Goal: Information Seeking & Learning: Learn about a topic

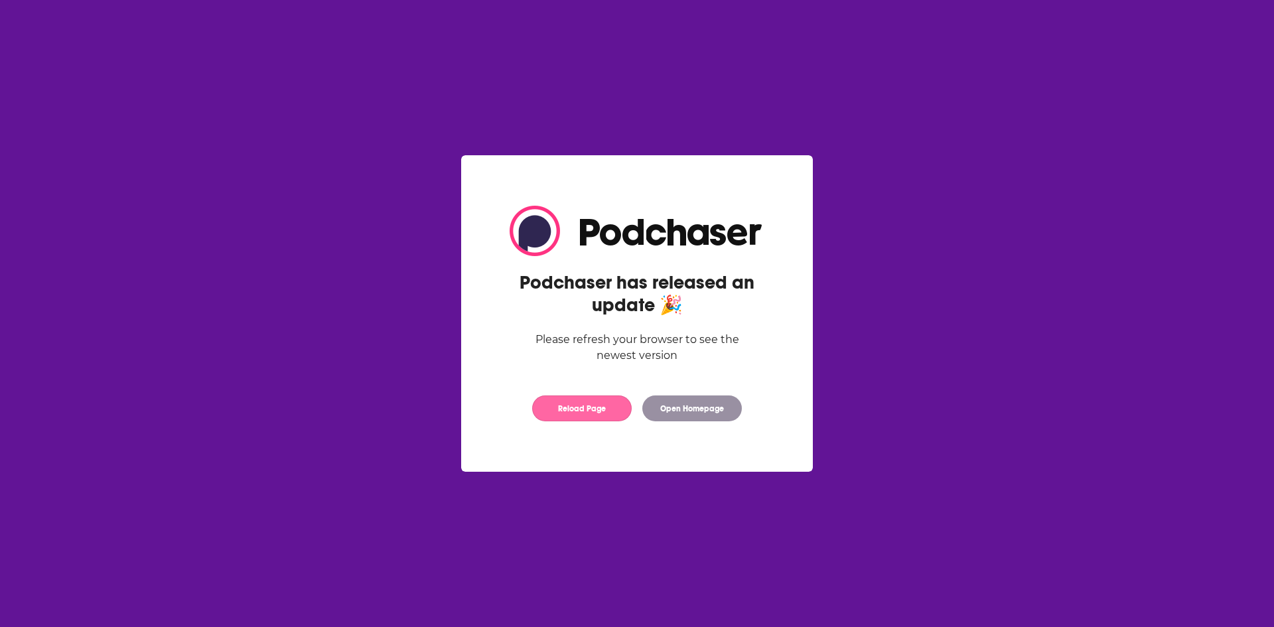
click at [579, 403] on button "Reload Page" at bounding box center [582, 409] width 100 height 26
click at [704, 407] on button "Open Homepage" at bounding box center [692, 409] width 100 height 26
click at [691, 414] on button "Open Homepage" at bounding box center [692, 409] width 100 height 26
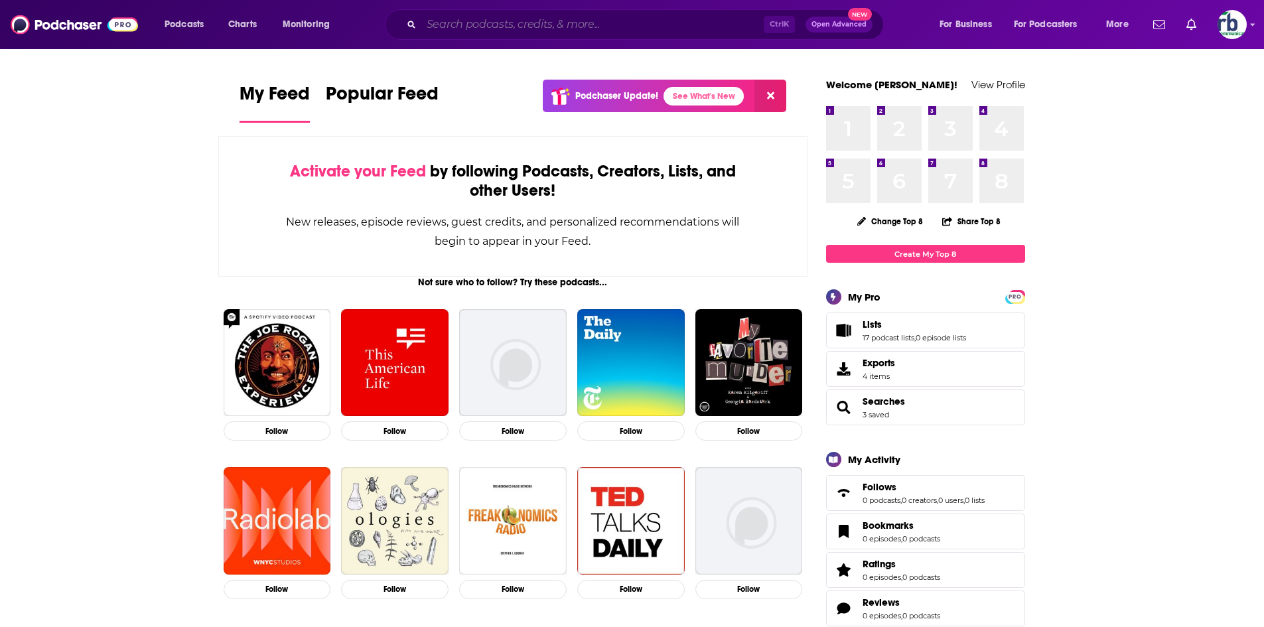
click at [476, 23] on input "Search podcasts, credits, & more..." at bounding box center [592, 24] width 342 height 21
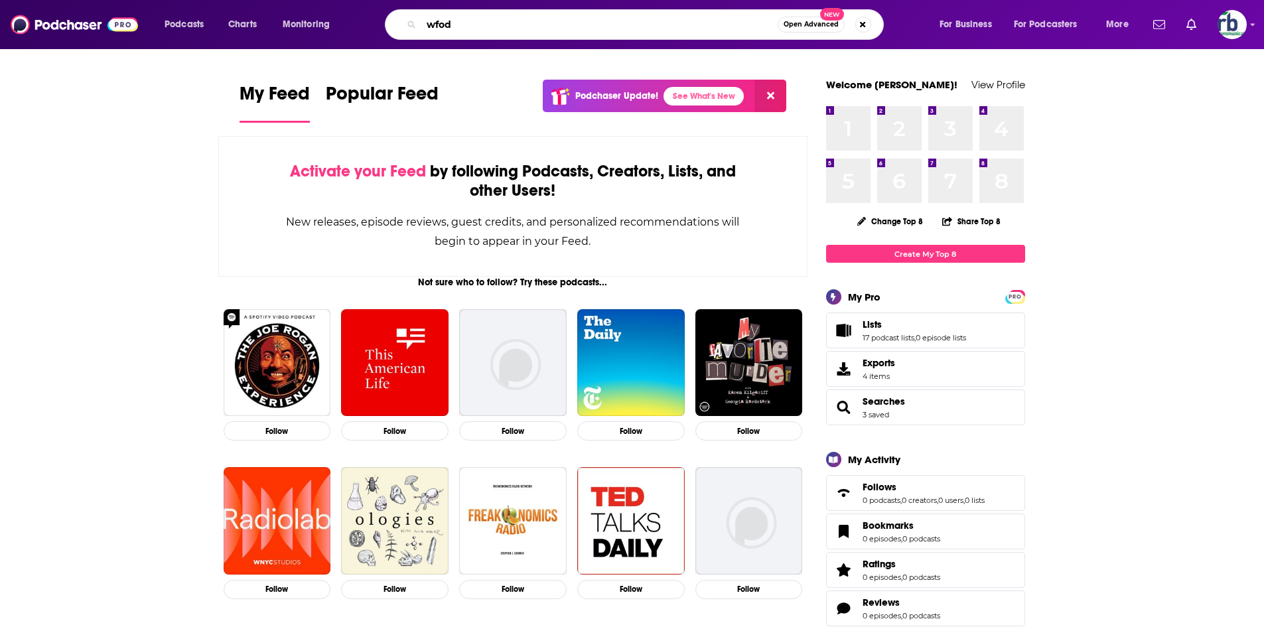
type input "wfod"
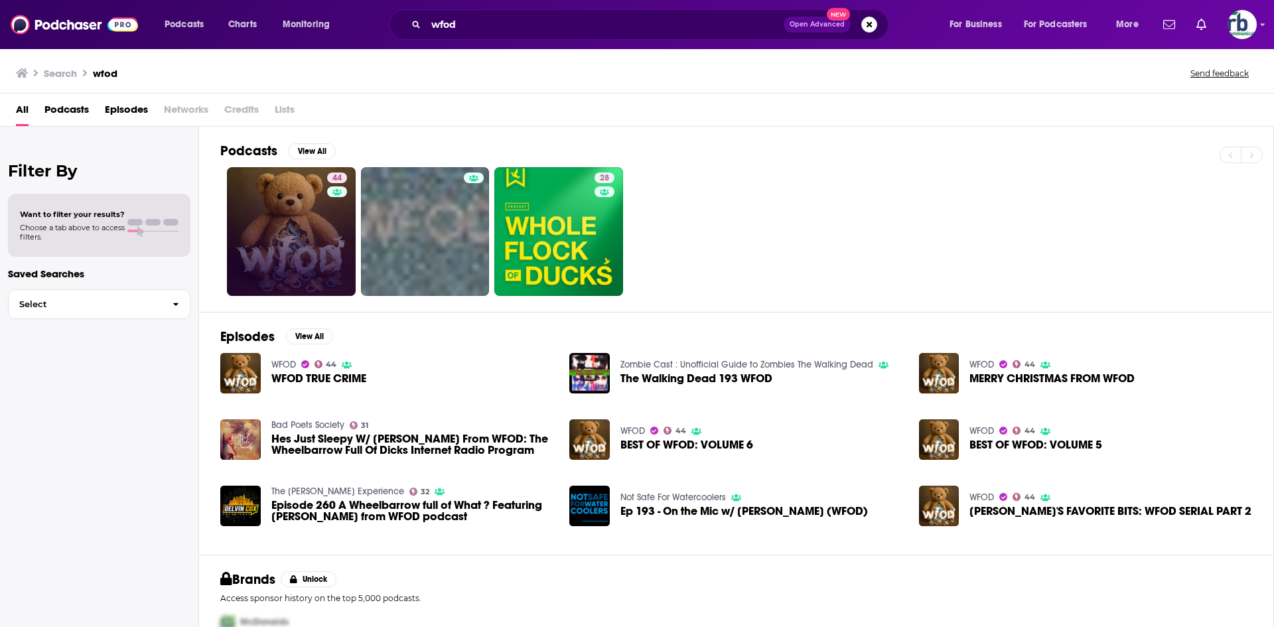
click at [303, 223] on link "44" at bounding box center [291, 231] width 129 height 129
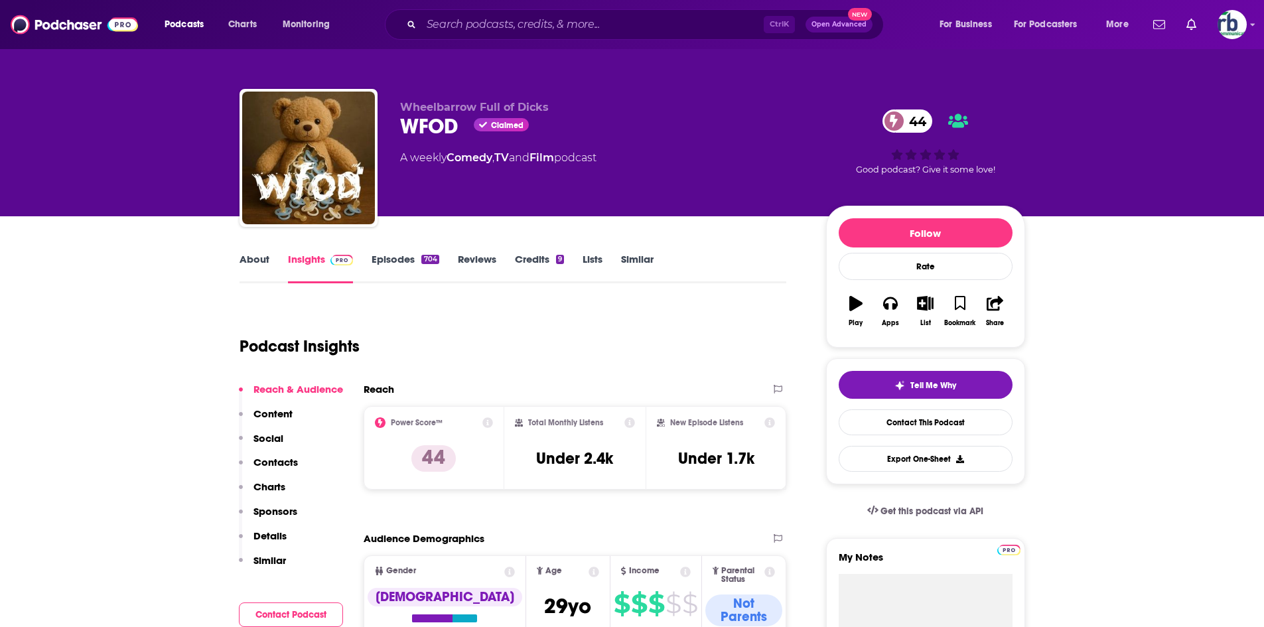
scroll to position [199, 0]
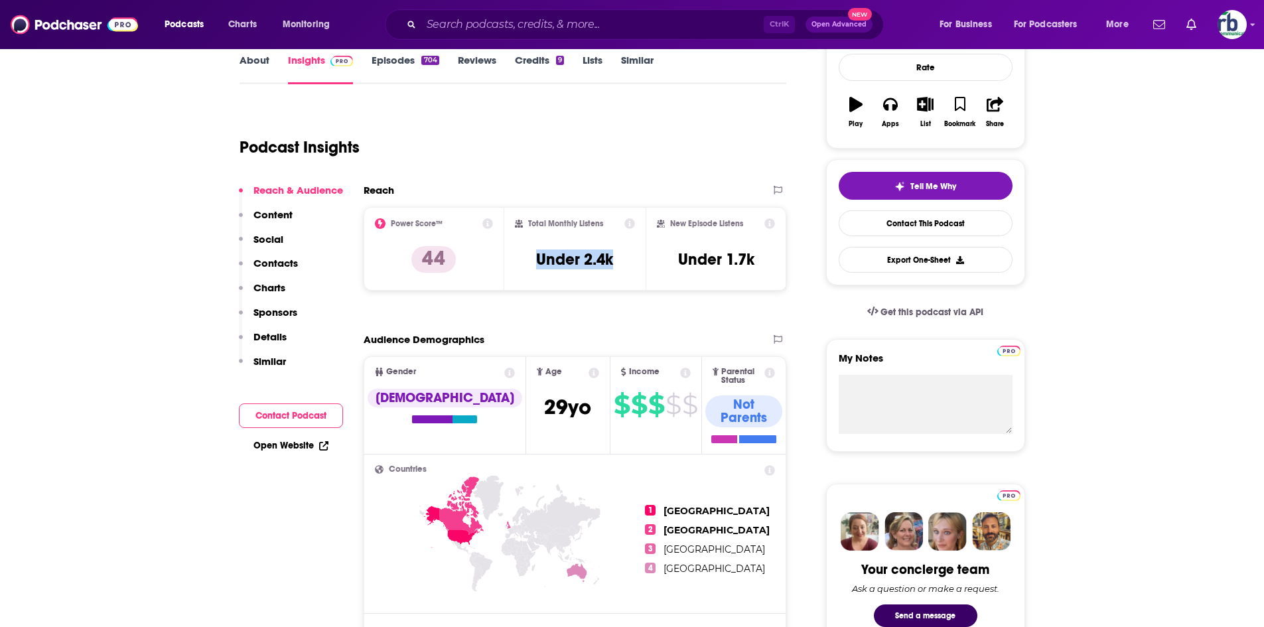
drag, startPoint x: 534, startPoint y: 253, endPoint x: 605, endPoint y: 258, distance: 70.5
click at [618, 254] on div "Total Monthly Listens Under 2.4k" at bounding box center [575, 248] width 120 height 61
click at [604, 258] on h3 "Under 2.4k" at bounding box center [574, 260] width 77 height 20
drag, startPoint x: 543, startPoint y: 264, endPoint x: 630, endPoint y: 263, distance: 87.6
click at [630, 263] on div "Total Monthly Listens Under 2.4k" at bounding box center [575, 248] width 120 height 61
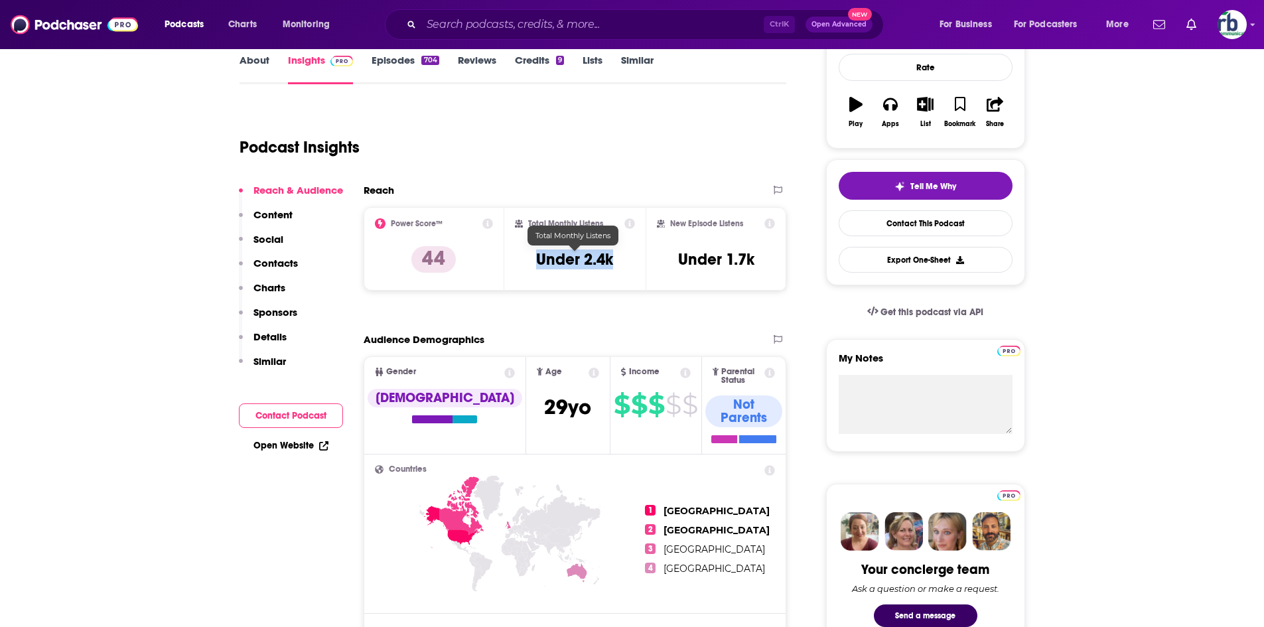
copy h3 "Under 2.4k"
